Goal: Task Accomplishment & Management: Complete application form

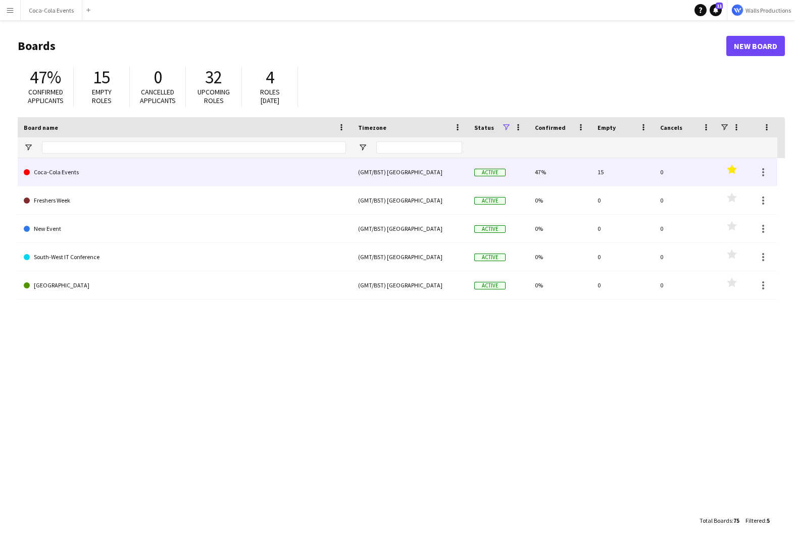
click at [55, 169] on link "Coca-Cola Events" at bounding box center [185, 172] width 322 height 28
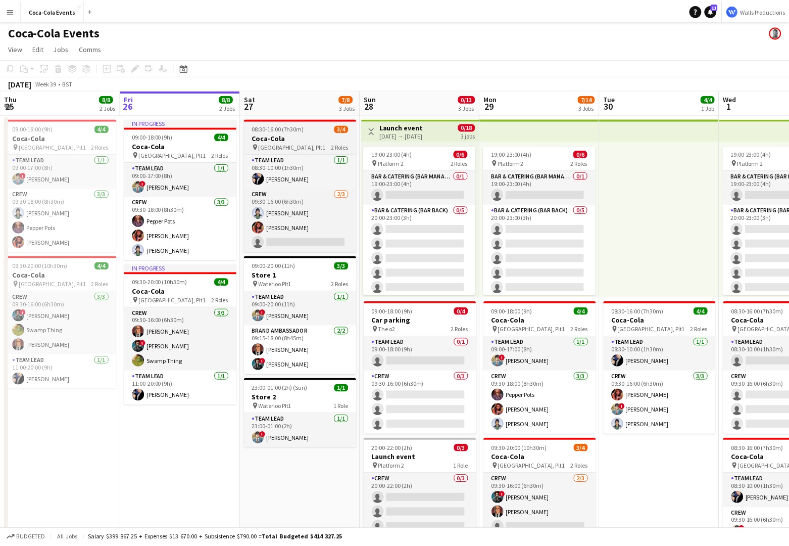
scroll to position [0, 242]
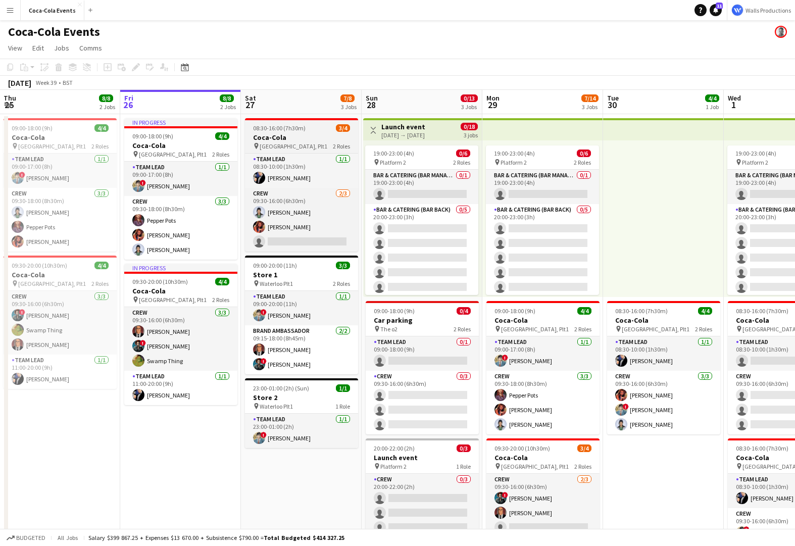
click at [282, 141] on h3 "Coca-Cola" at bounding box center [301, 137] width 113 height 9
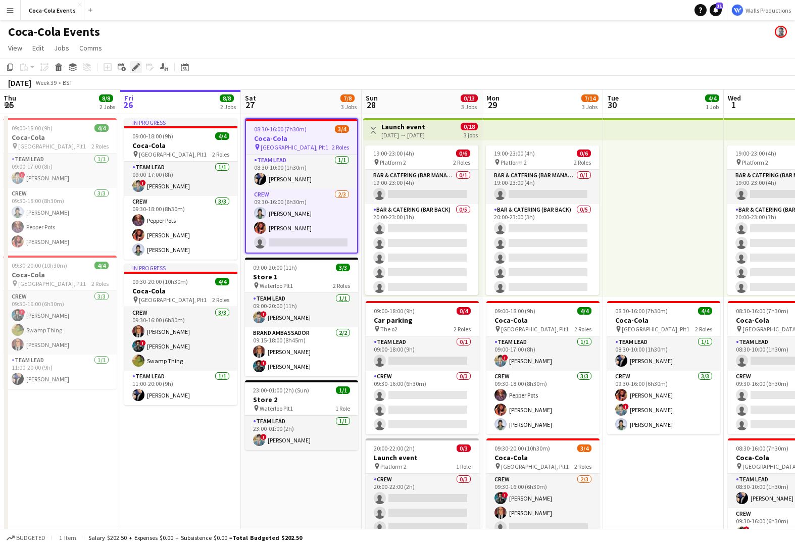
click at [141, 66] on div "Edit" at bounding box center [136, 67] width 12 height 12
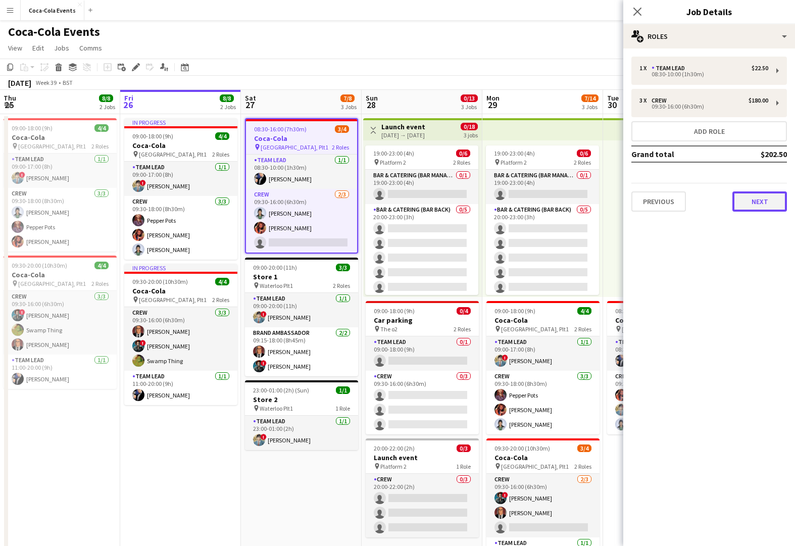
click at [744, 198] on button "Next" at bounding box center [759, 201] width 55 height 20
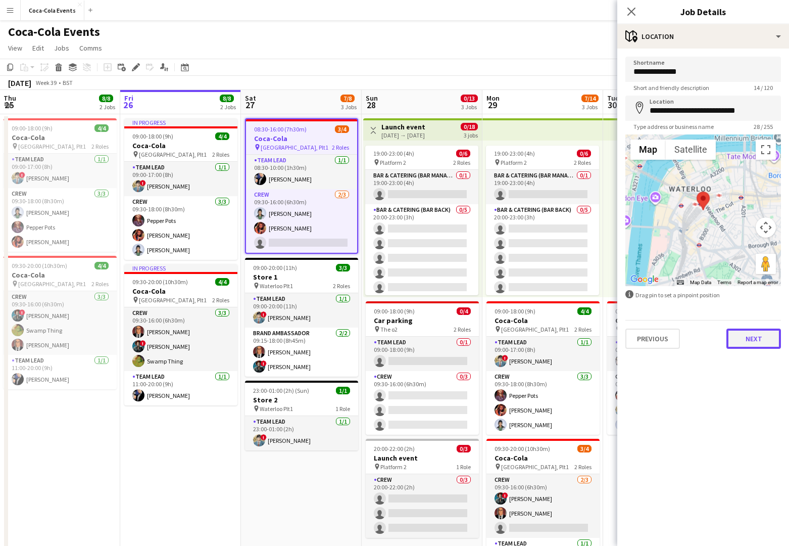
click at [749, 336] on button "Next" at bounding box center [753, 338] width 55 height 20
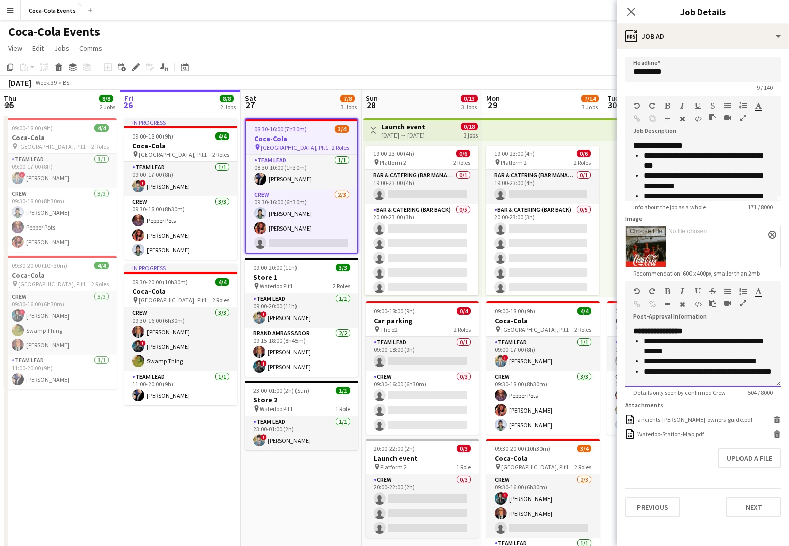
click at [749, 336] on li "**********" at bounding box center [708, 346] width 129 height 20
click at [649, 505] on button "Previous" at bounding box center [652, 507] width 55 height 20
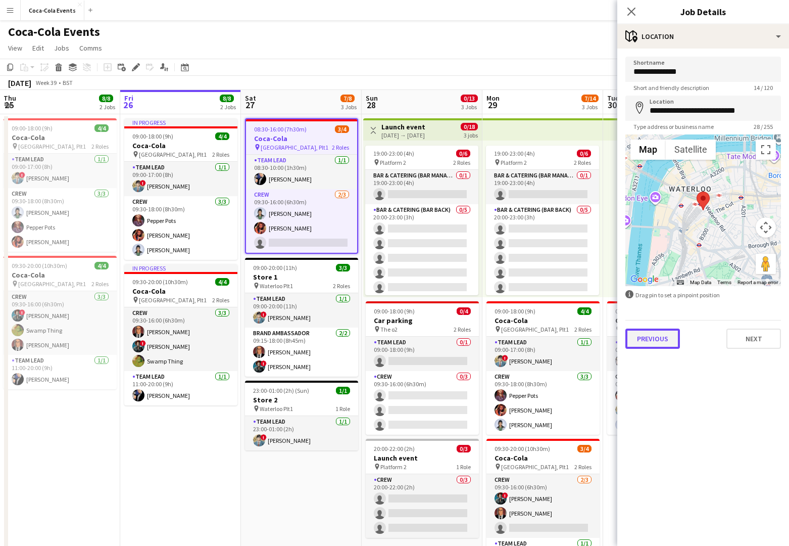
click at [660, 336] on button "Previous" at bounding box center [652, 338] width 55 height 20
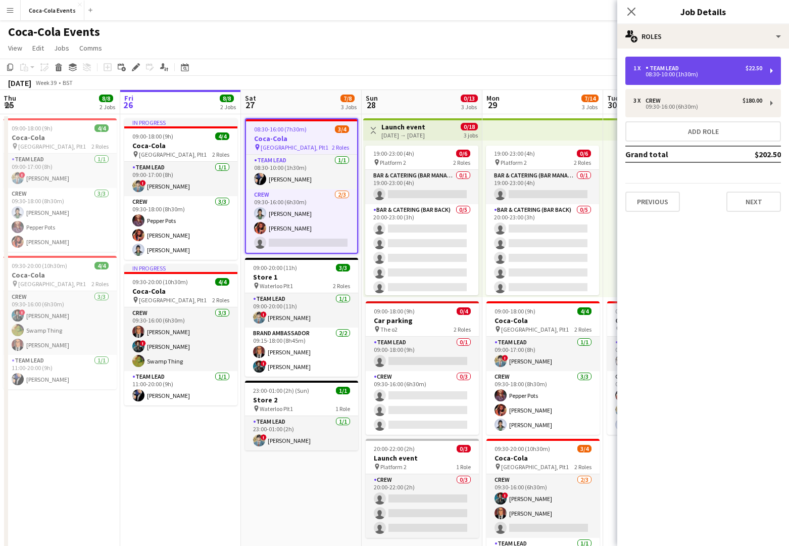
click at [668, 73] on div "08:30-10:00 (1h30m)" at bounding box center [697, 74] width 129 height 5
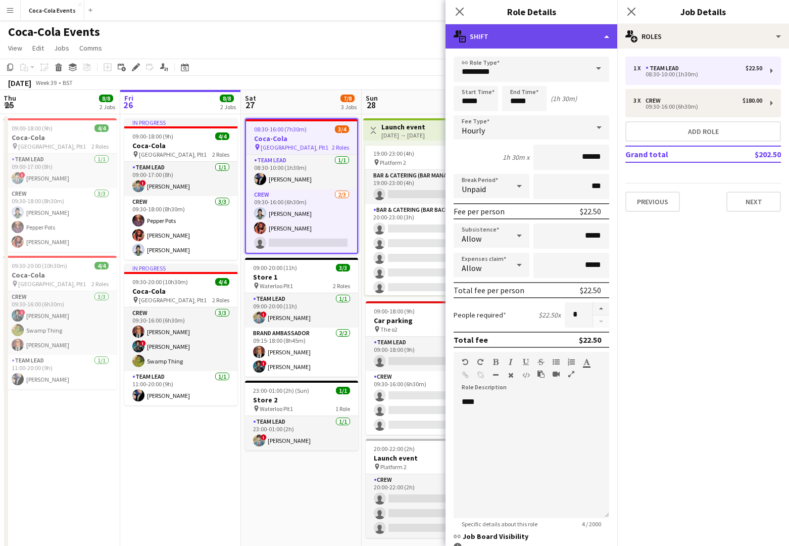
click at [559, 32] on div "multiple-actions-text Shift" at bounding box center [532, 36] width 172 height 24
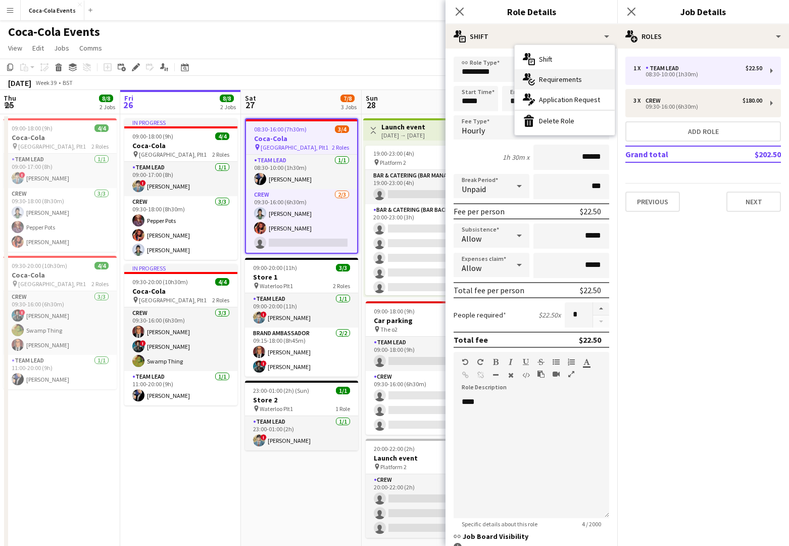
click at [567, 77] on span "Requirements" at bounding box center [560, 79] width 43 height 9
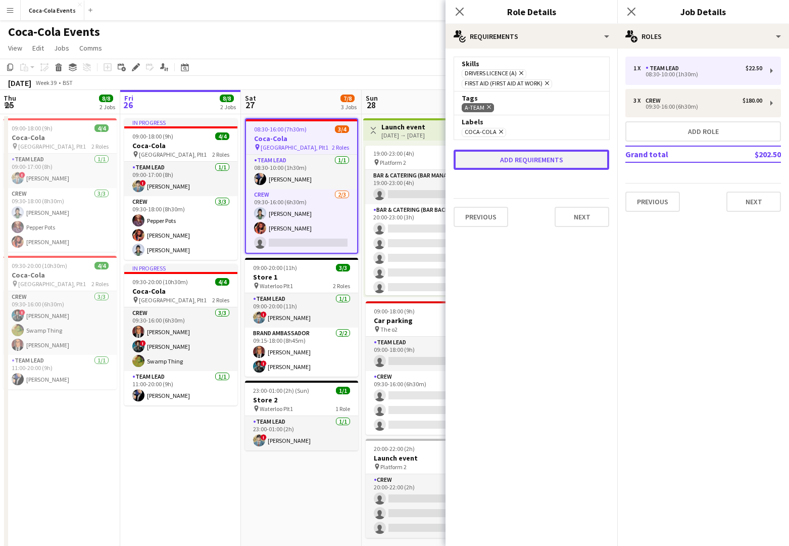
click at [533, 163] on button "Add requirements" at bounding box center [532, 160] width 156 height 20
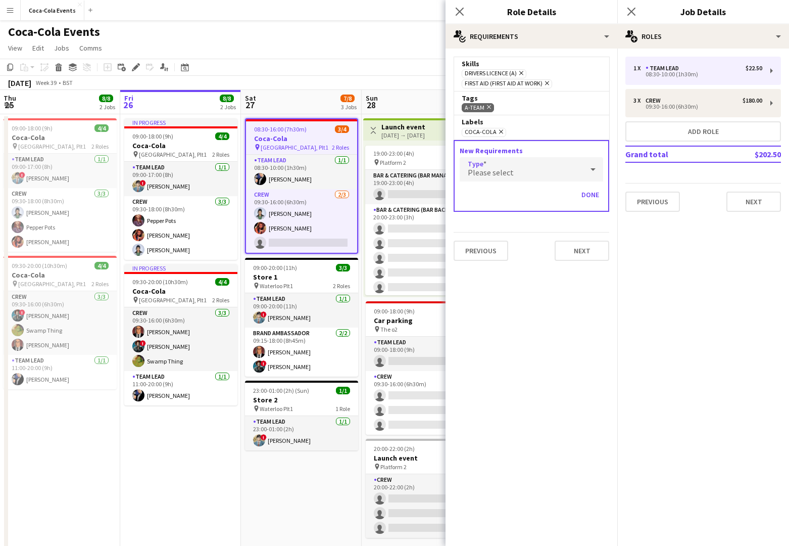
click at [495, 168] on span "Please select" at bounding box center [491, 172] width 46 height 10
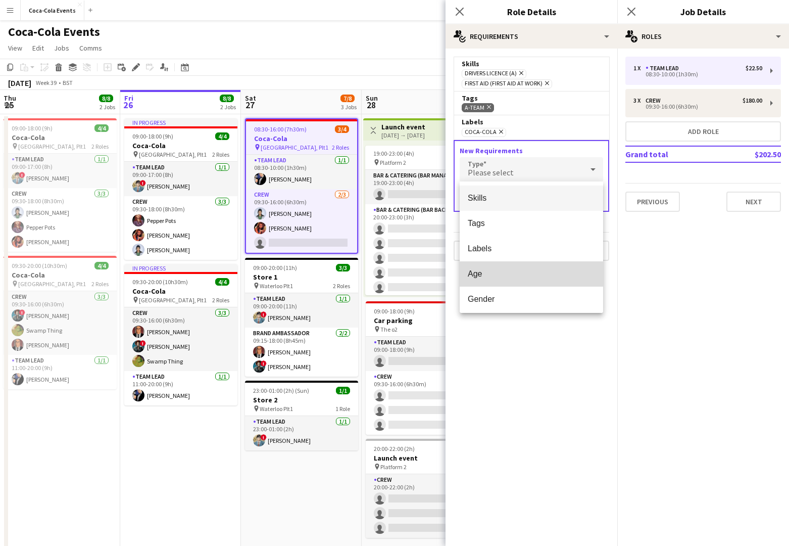
click at [494, 272] on span "Age" at bounding box center [531, 274] width 127 height 10
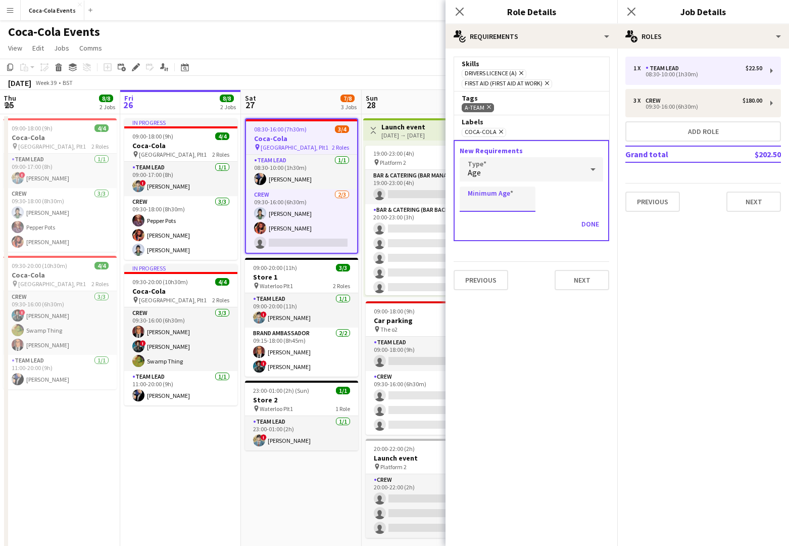
click at [492, 201] on input "Minimum Age" at bounding box center [498, 198] width 76 height 25
click at [589, 224] on button "Done" at bounding box center [590, 224] width 26 height 16
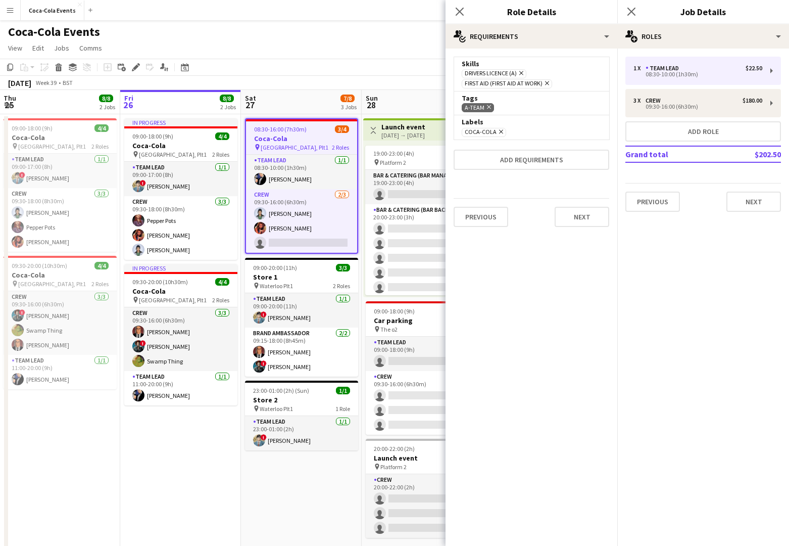
click at [573, 394] on mat-expansion-panel "medal-empty Requirements Skills Drivers Licence (A) Remove First Aid (First Aid…" at bounding box center [532, 296] width 172 height 497
click at [530, 156] on button "Add requirements" at bounding box center [532, 160] width 156 height 20
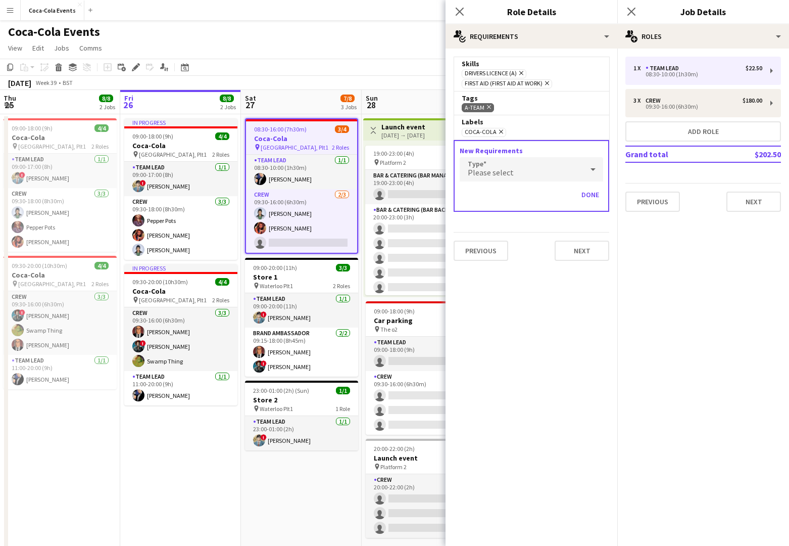
click at [515, 176] on div "Please select" at bounding box center [521, 169] width 123 height 24
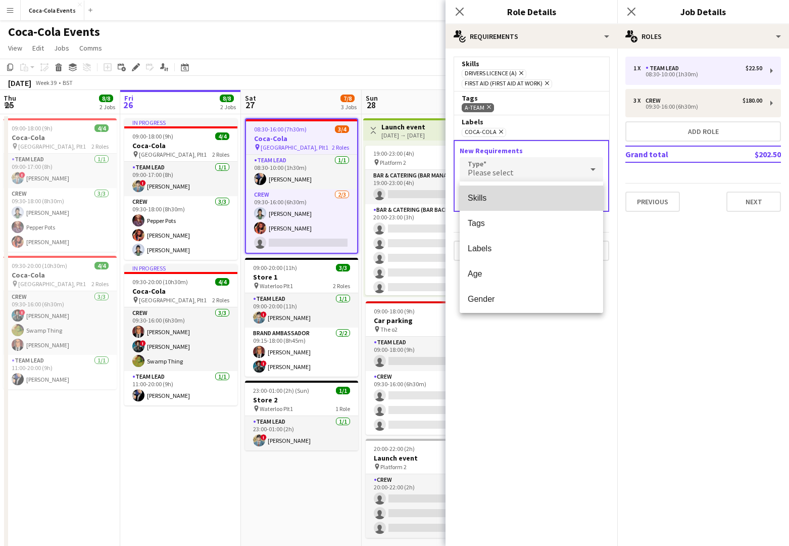
click at [503, 198] on span "Skills" at bounding box center [531, 198] width 127 height 10
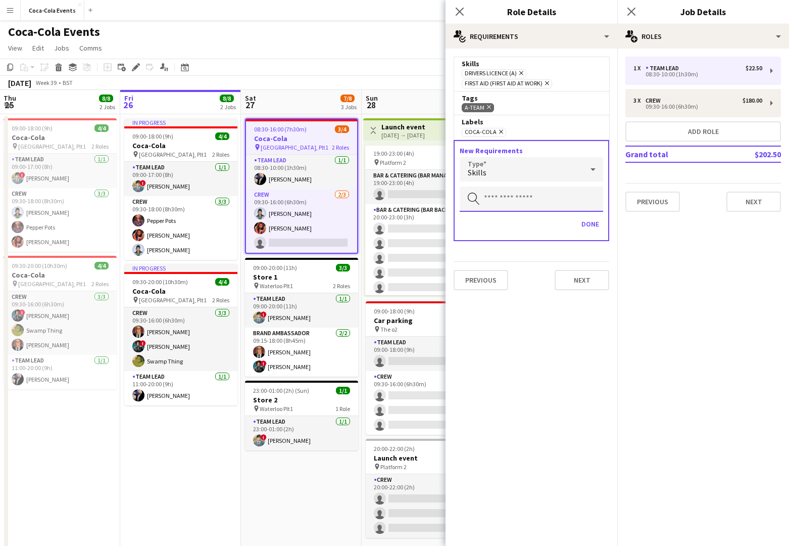
click at [503, 200] on input "text" at bounding box center [531, 198] width 143 height 25
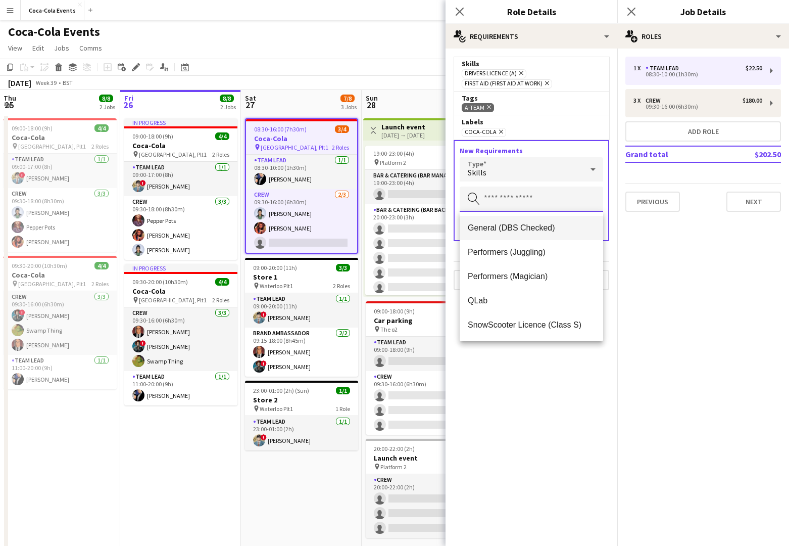
scroll to position [0, 0]
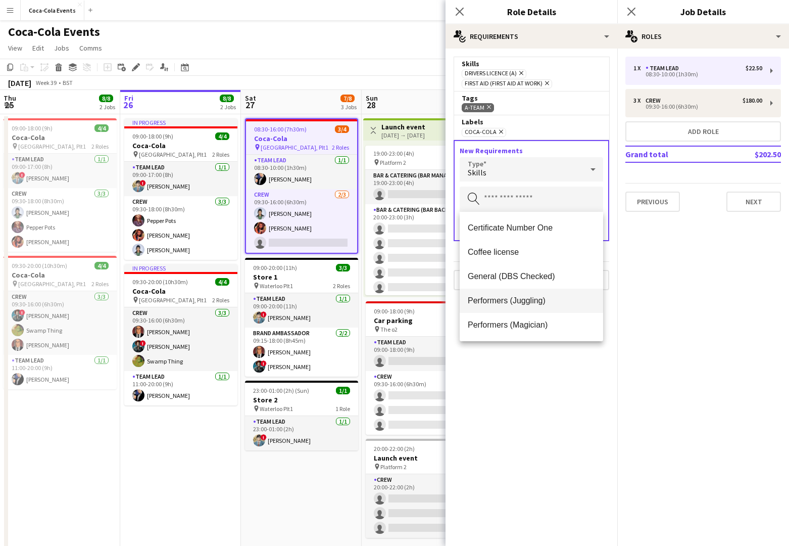
click at [496, 308] on mat-option "Performers (Juggling)" at bounding box center [531, 300] width 143 height 24
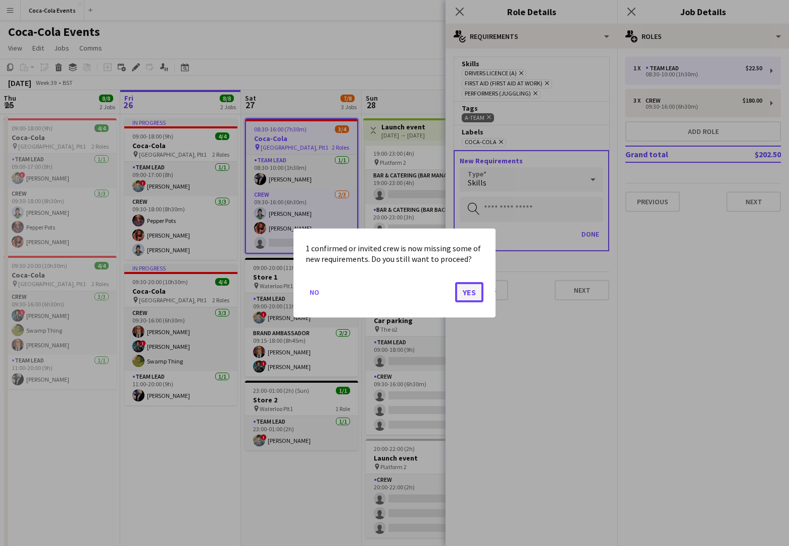
click at [472, 293] on button "Yes" at bounding box center [469, 292] width 28 height 20
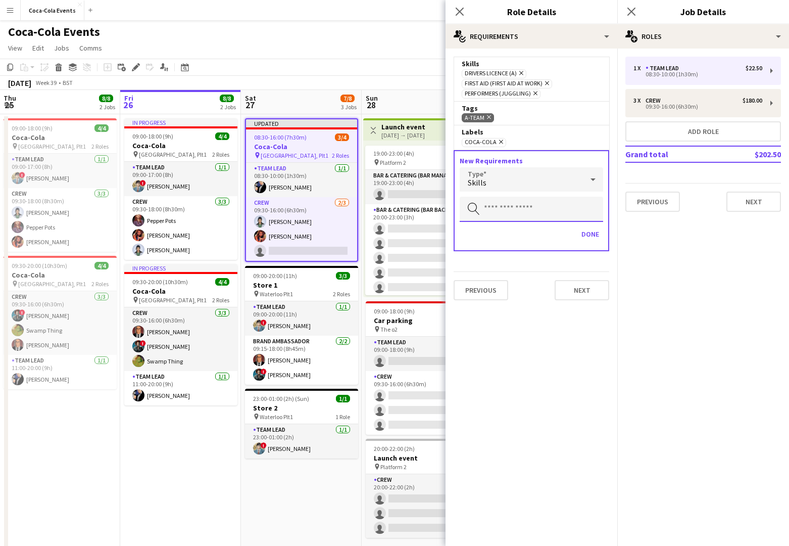
click at [520, 210] on input "text" at bounding box center [531, 208] width 143 height 25
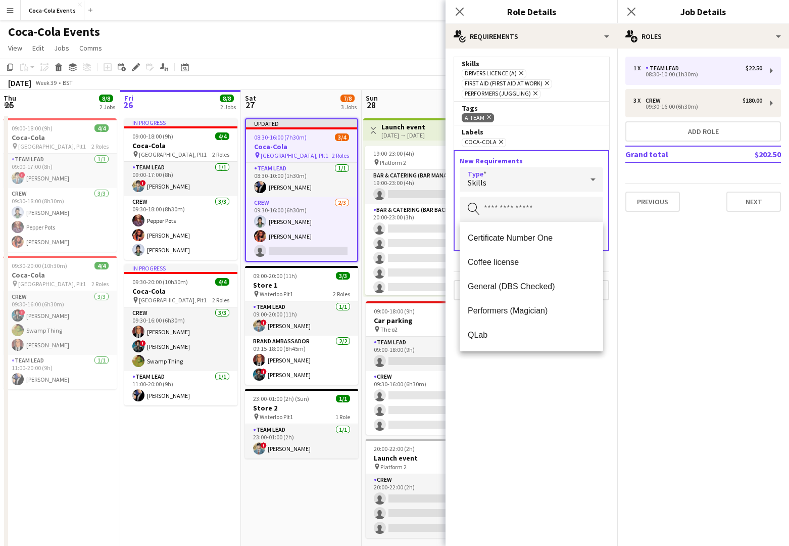
click at [587, 184] on icon at bounding box center [593, 179] width 12 height 20
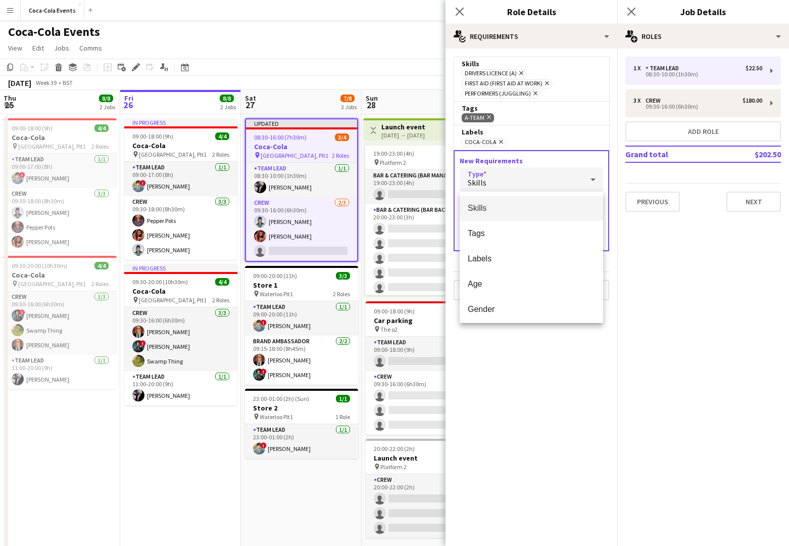
click at [523, 429] on div at bounding box center [394, 273] width 789 height 546
click at [596, 230] on button "Done" at bounding box center [590, 234] width 26 height 16
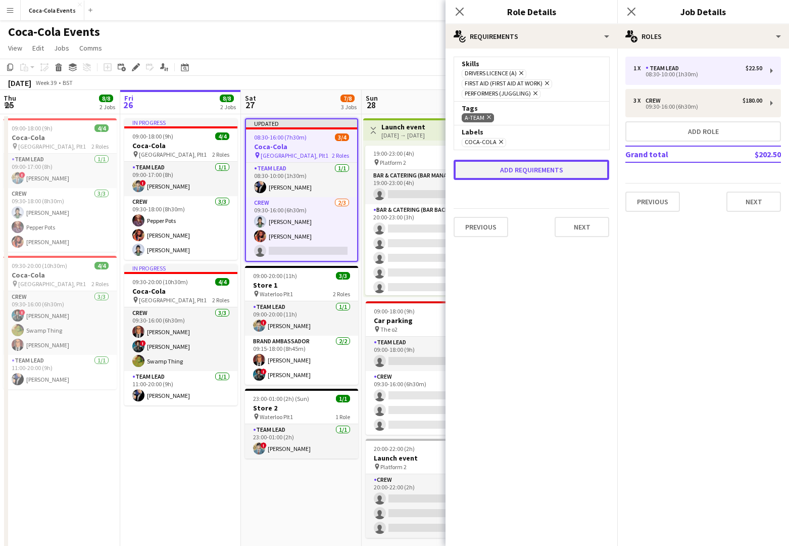
click at [552, 171] on button "Add requirements" at bounding box center [532, 170] width 156 height 20
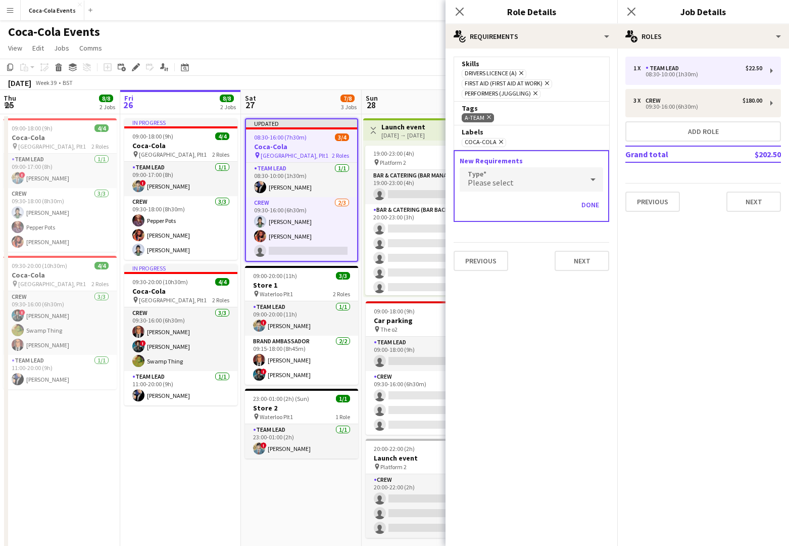
click at [513, 176] on div "Please select" at bounding box center [521, 179] width 123 height 24
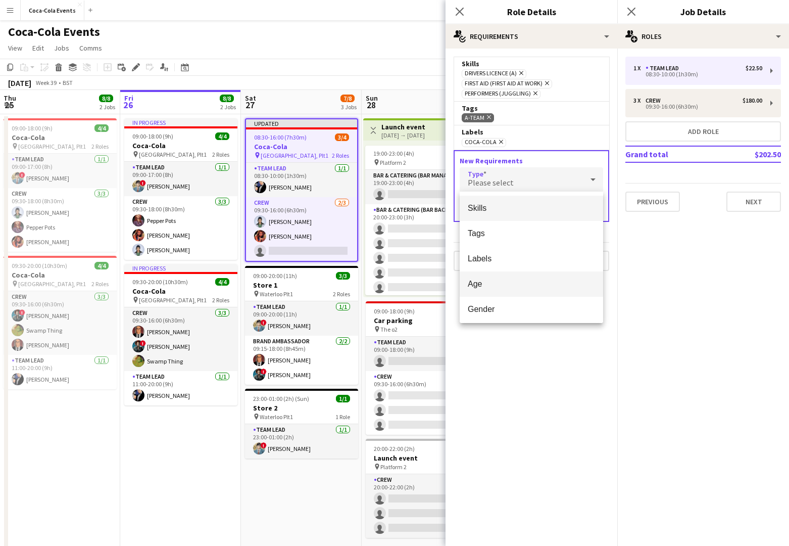
click at [493, 284] on span "Age" at bounding box center [531, 284] width 127 height 10
